Goal: Find specific page/section: Find specific page/section

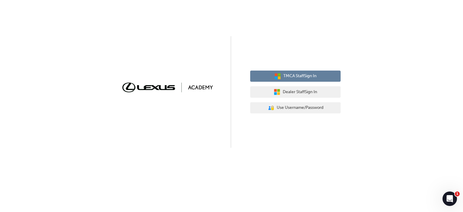
click at [303, 76] on span "TMCA Staff Sign In" at bounding box center [299, 76] width 33 height 7
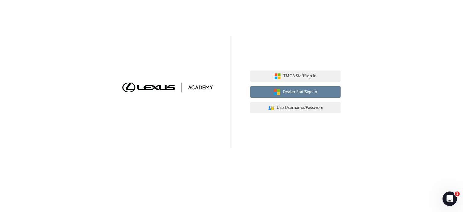
click at [296, 87] on button "Dealer Staff Sign In" at bounding box center [295, 91] width 90 height 11
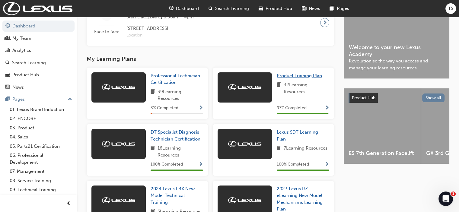
scroll to position [160, 0]
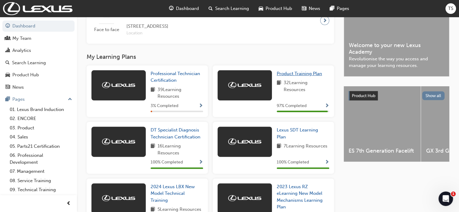
click at [298, 75] on span "Product Training Plan" at bounding box center [299, 73] width 45 height 5
